Goal: Transaction & Acquisition: Purchase product/service

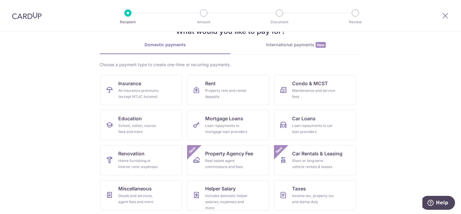
scroll to position [56, 0]
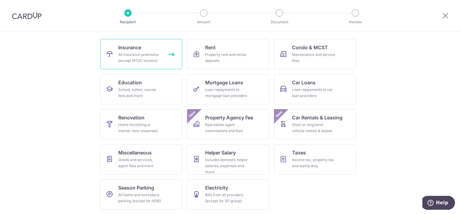
click at [137, 54] on div "All insurance premiums (except NTUC Income)" at bounding box center [139, 58] width 43 height 12
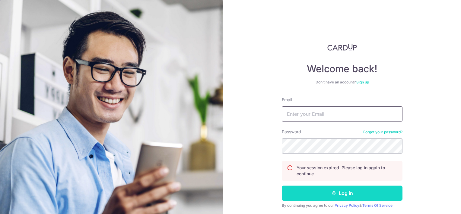
type input "[EMAIL_ADDRESS][DOMAIN_NAME]"
click at [338, 189] on button "Log in" at bounding box center [342, 192] width 121 height 15
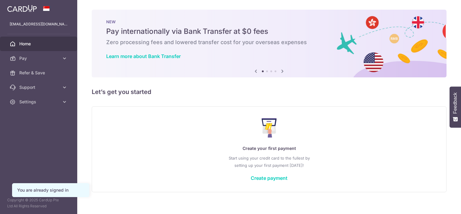
click at [279, 171] on div "Create your first payment Start using your credit card to the fullest by settin…" at bounding box center [269, 149] width 340 height 72
click at [277, 175] on link "Create payment" at bounding box center [269, 178] width 37 height 6
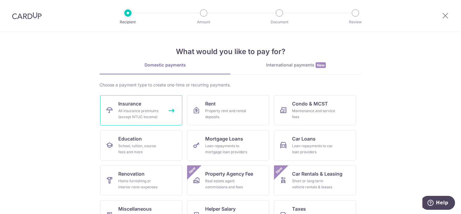
click at [145, 103] on link "Insurance All insurance premiums (except NTUC Income)" at bounding box center [141, 110] width 82 height 30
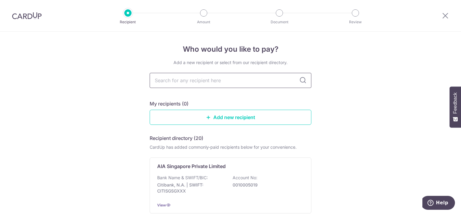
click at [214, 83] on input "text" at bounding box center [231, 80] width 162 height 15
click at [205, 81] on input "text" at bounding box center [231, 80] width 162 height 15
type input "great"
click at [301, 81] on icon at bounding box center [302, 80] width 7 height 7
click at [299, 80] on icon at bounding box center [302, 80] width 7 height 7
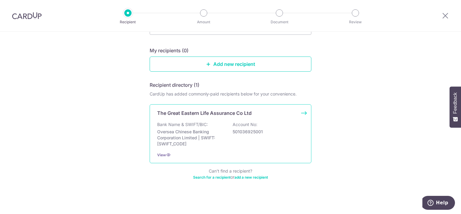
scroll to position [54, 0]
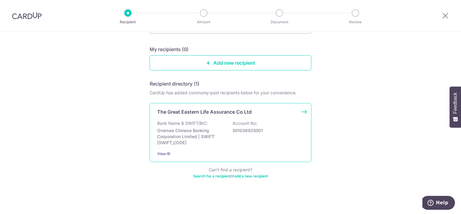
click at [215, 116] on div "The Great Eastern Life Assurance Co Ltd Bank Name & SWIFT/BIC: Oversea Chinese …" at bounding box center [231, 132] width 162 height 59
